Goal: Task Accomplishment & Management: Manage account settings

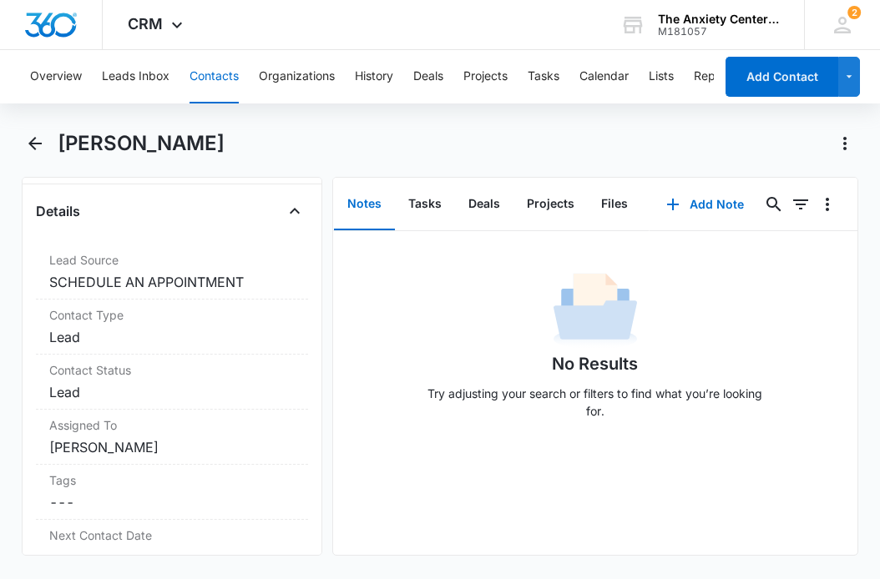
scroll to position [638, 0]
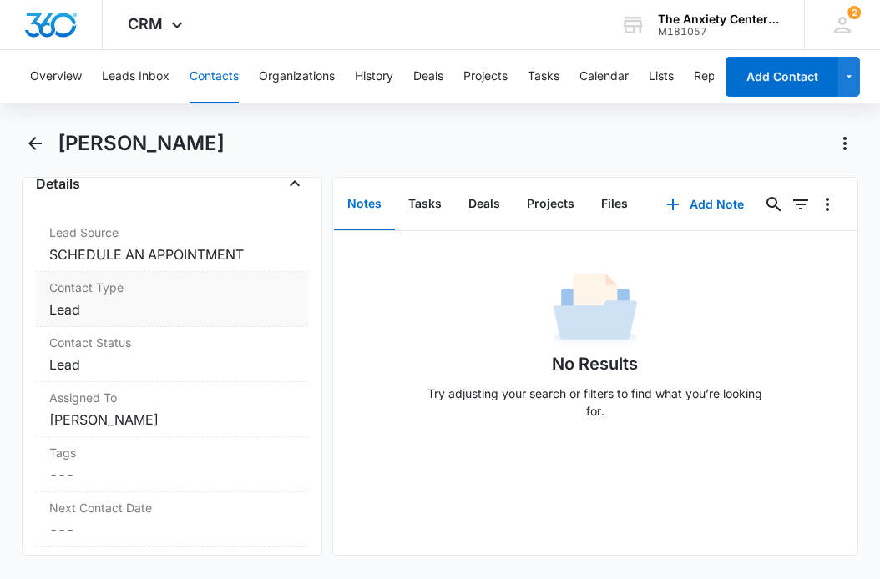
click at [203, 304] on dd "Cancel Save Changes Lead" at bounding box center [171, 310] width 245 height 20
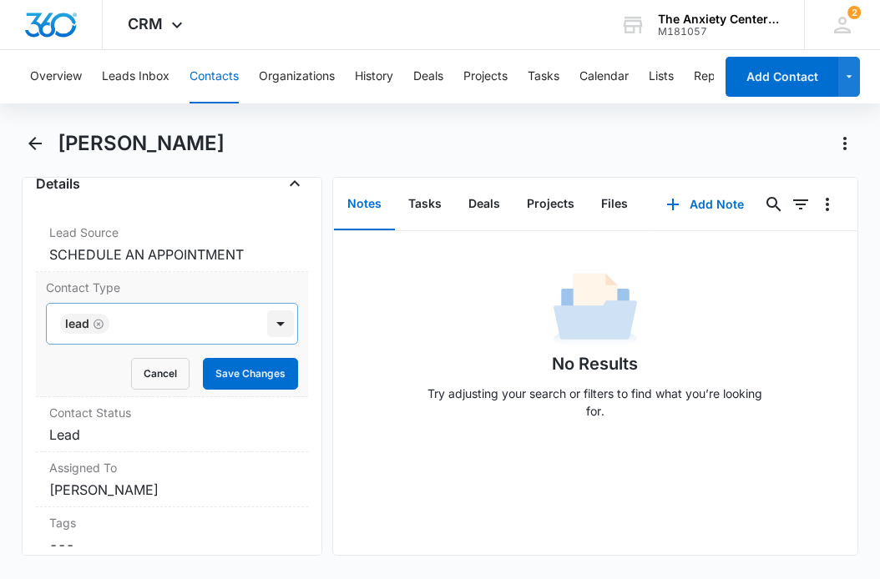
click at [281, 323] on div at bounding box center [280, 323] width 27 height 27
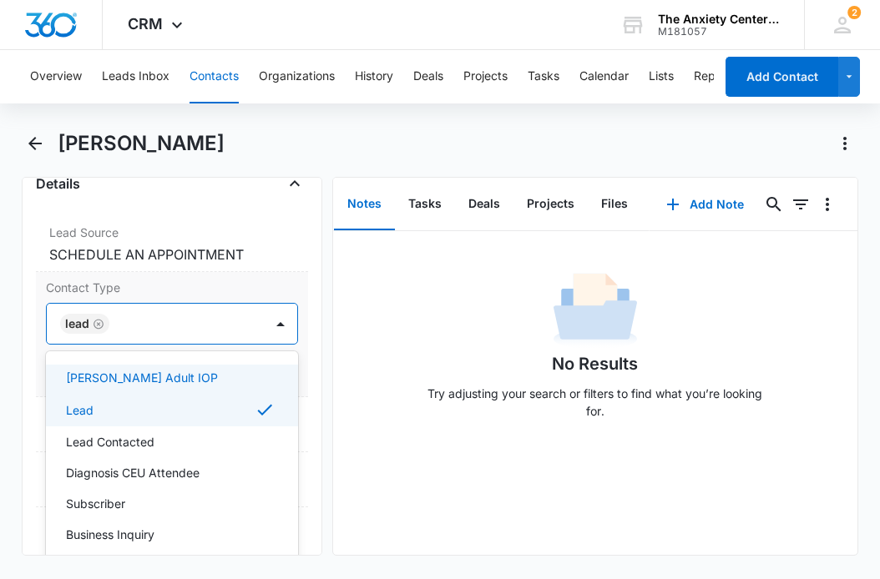
scroll to position [255, 0]
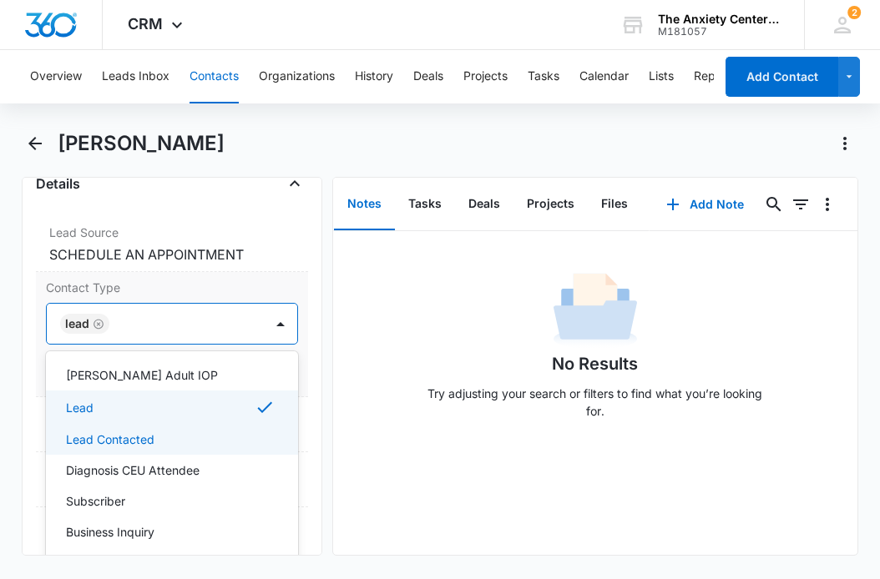
click at [207, 437] on div "Lead Contacted" at bounding box center [170, 440] width 209 height 18
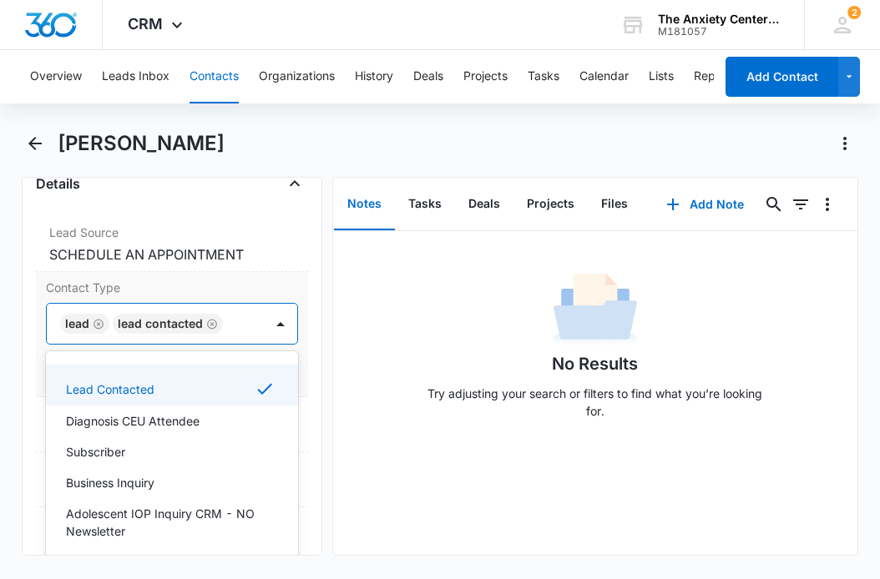
scroll to position [327, 0]
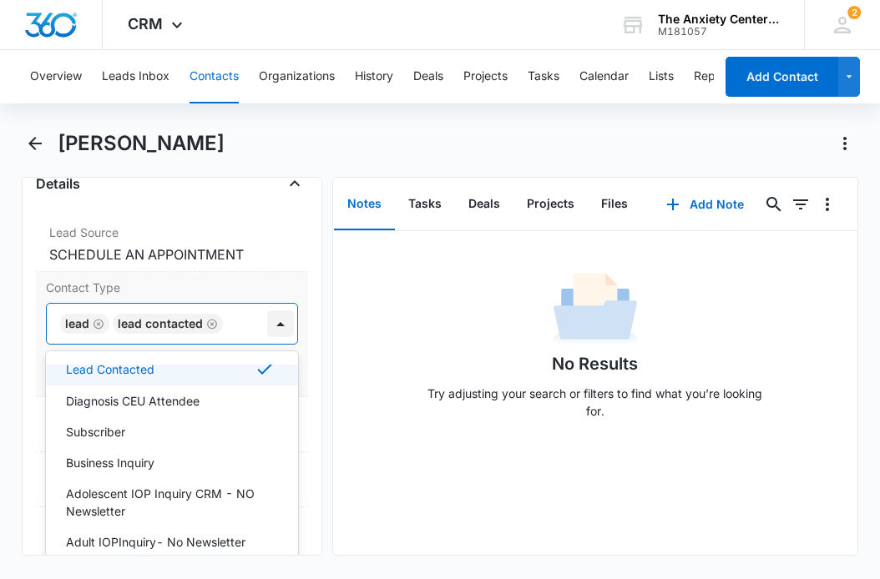
click at [281, 327] on div at bounding box center [280, 323] width 27 height 27
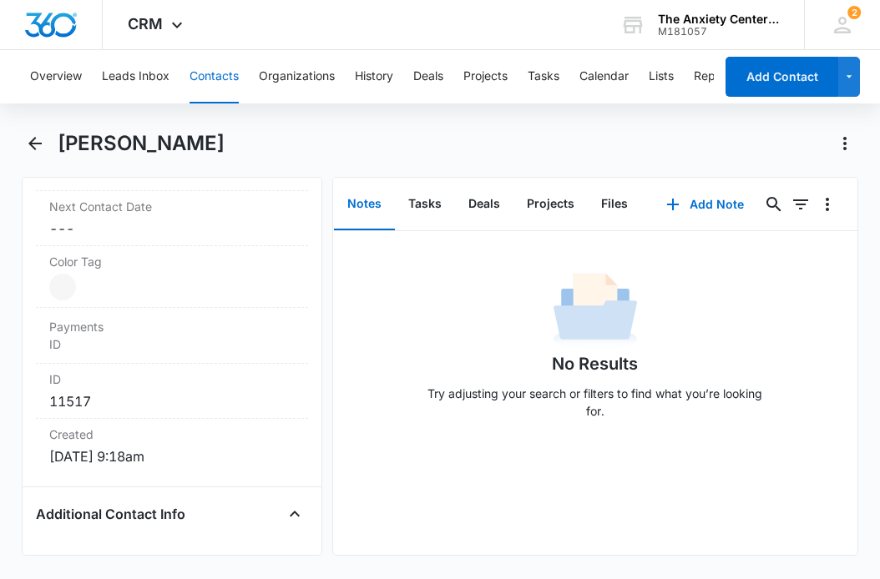
scroll to position [1014, 0]
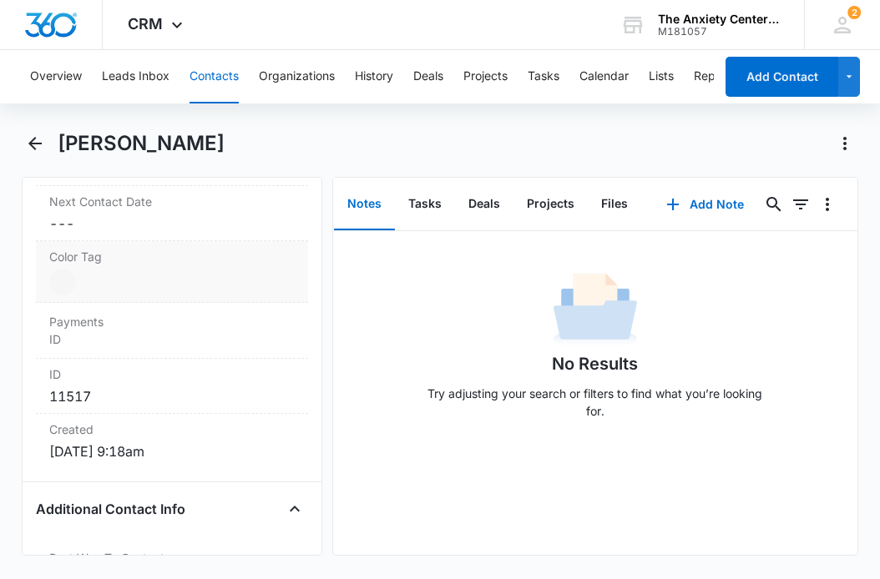
click at [144, 272] on dd "Current Color: Cancel Save Changes" at bounding box center [171, 282] width 245 height 27
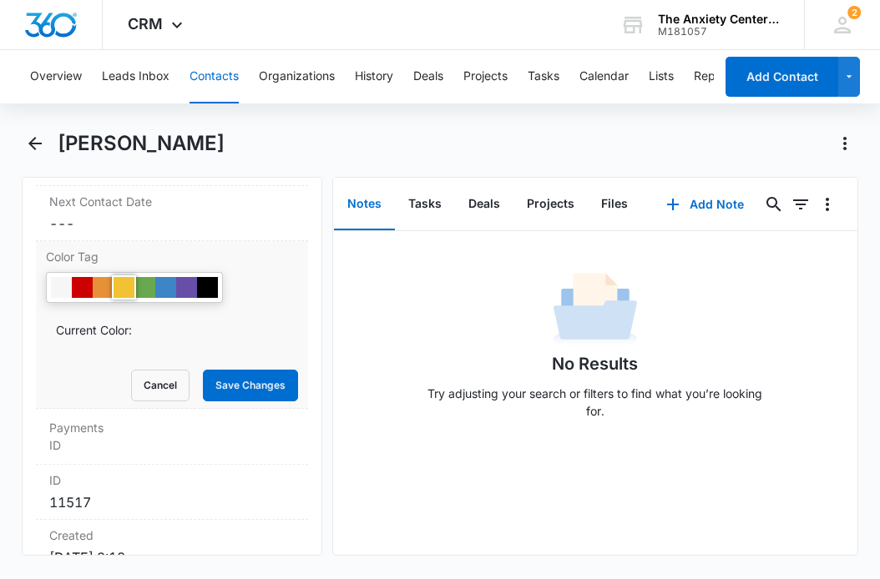
click at [114, 292] on div at bounding box center [123, 287] width 21 height 21
click at [244, 376] on button "Save Changes" at bounding box center [250, 386] width 95 height 32
